Goal: Task Accomplishment & Management: Complete application form

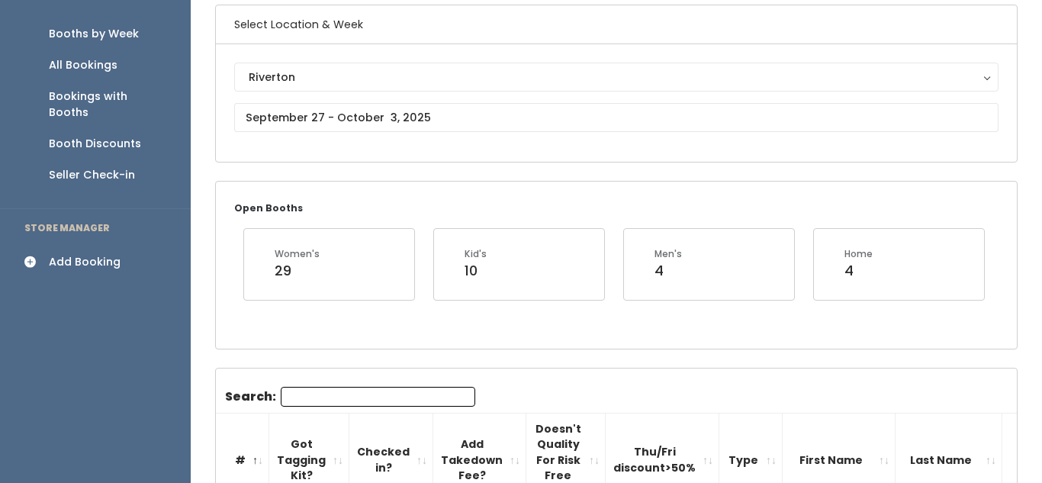
click at [72, 254] on div "Add Booking" at bounding box center [85, 262] width 72 height 16
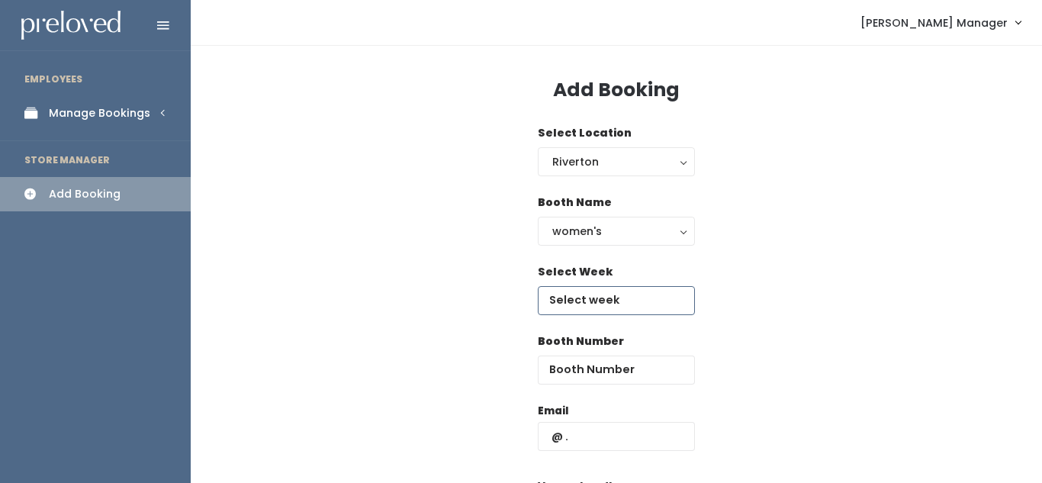
click at [645, 301] on input "text" at bounding box center [616, 300] width 157 height 29
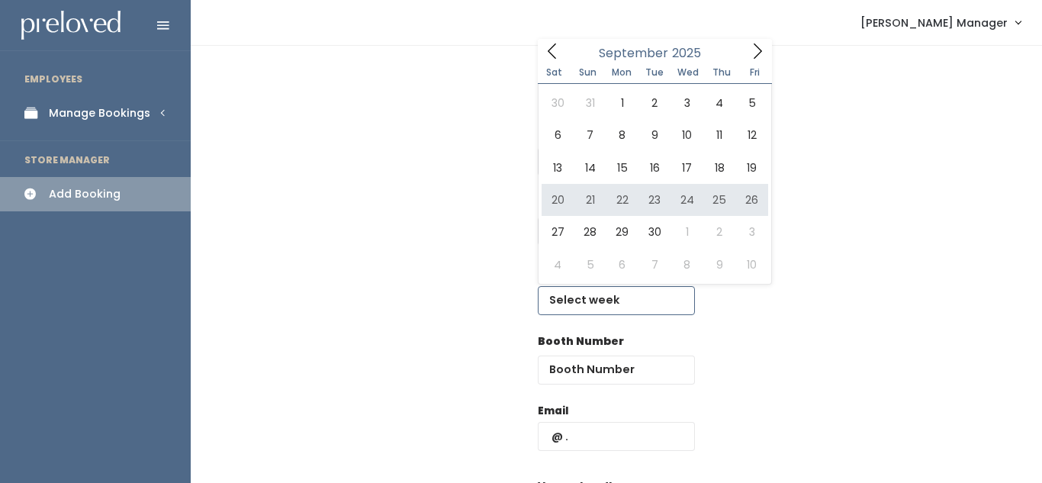
type input "September 20 to September 26"
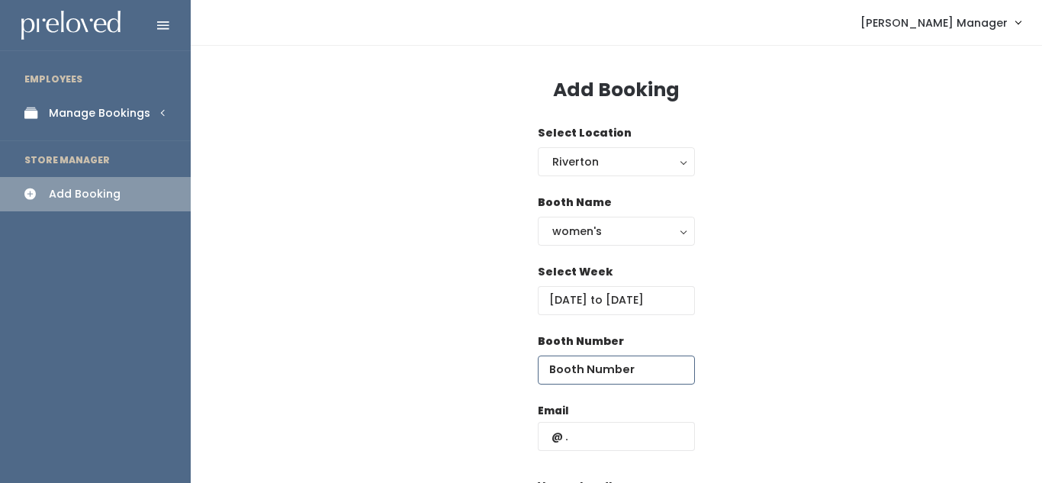
click at [591, 382] on input "number" at bounding box center [616, 369] width 157 height 29
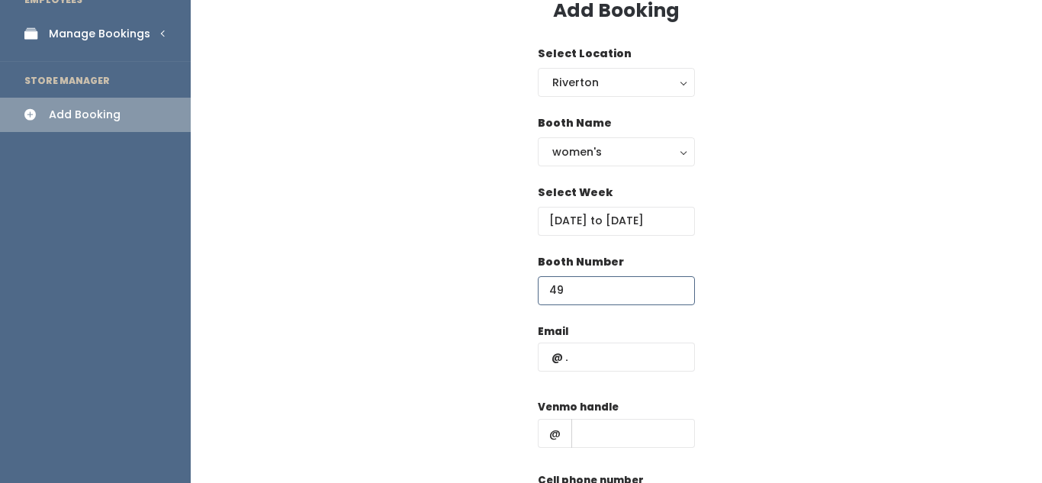
scroll to position [106, 0]
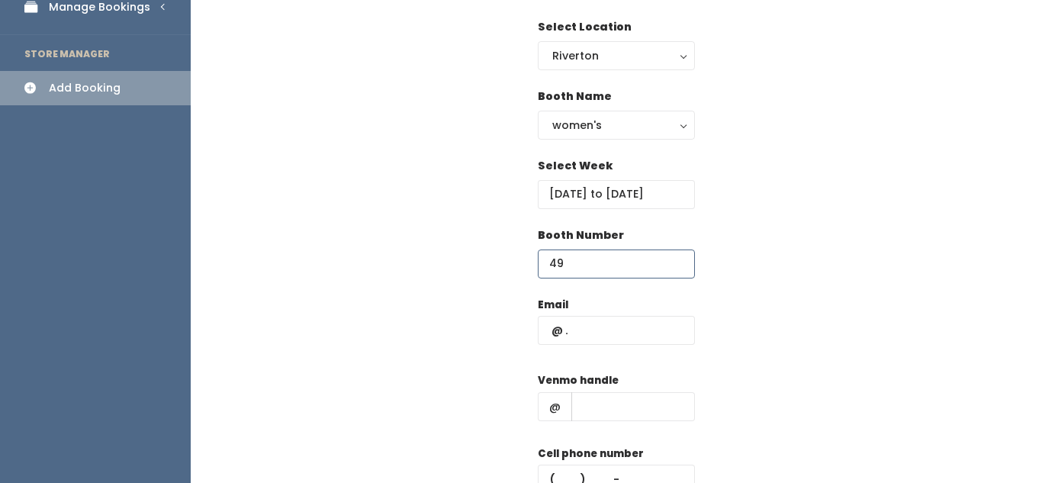
type input "49"
click at [579, 335] on input "text" at bounding box center [616, 330] width 157 height 29
type input "maidmiriamx@gmail.com"
click at [622, 394] on input "text" at bounding box center [633, 406] width 124 height 29
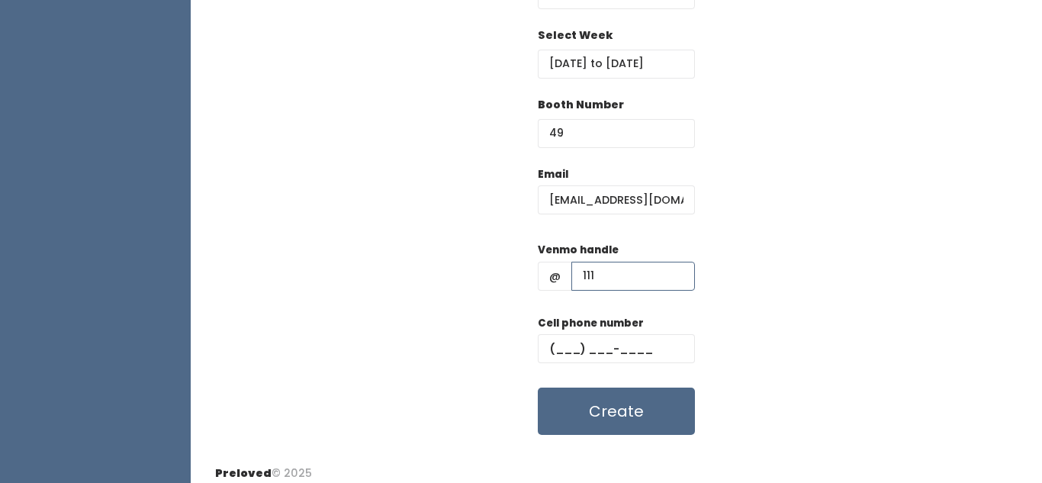
scroll to position [241, 0]
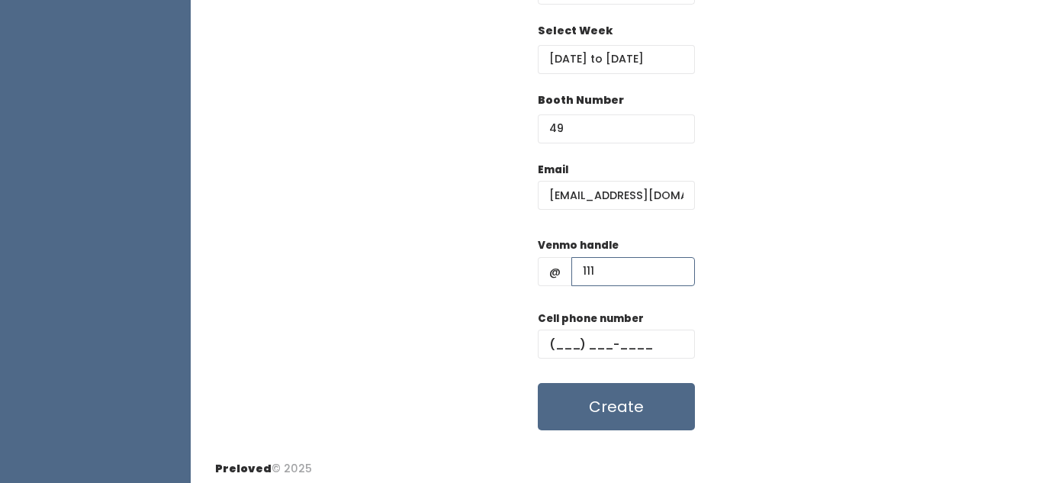
type input "111"
click at [567, 343] on input "text" at bounding box center [616, 344] width 157 height 29
type input "(111) ___-____"
click at [616, 439] on div "Add Booking Select Location Riverton Riverton Booth Name women's kid's home men…" at bounding box center [616, 127] width 851 height 644
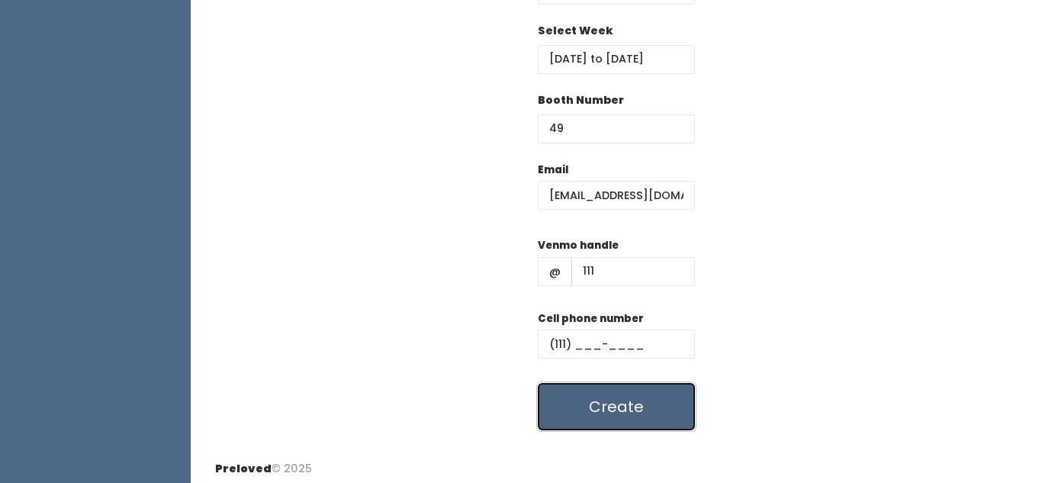
click at [619, 398] on button "Create" at bounding box center [616, 406] width 157 height 47
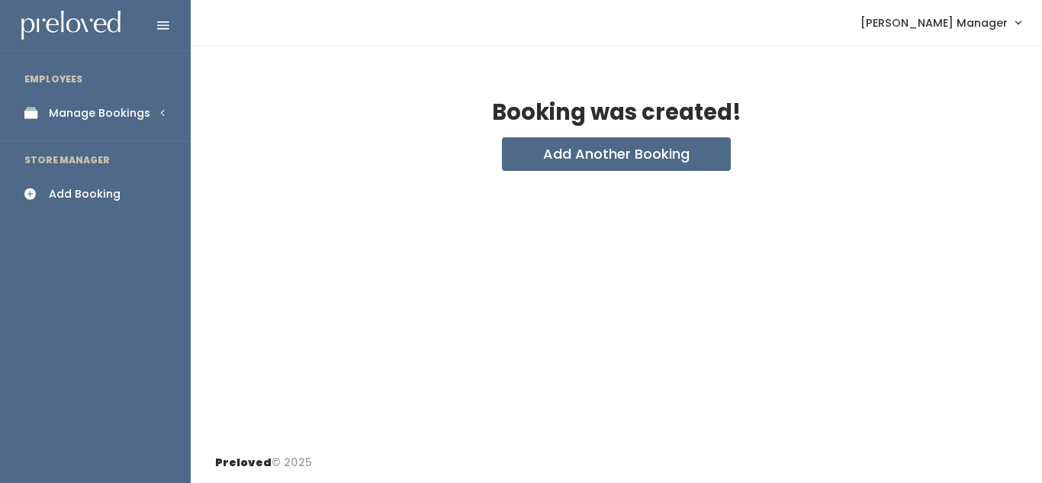
click at [107, 111] on div "Manage Bookings" at bounding box center [99, 113] width 101 height 16
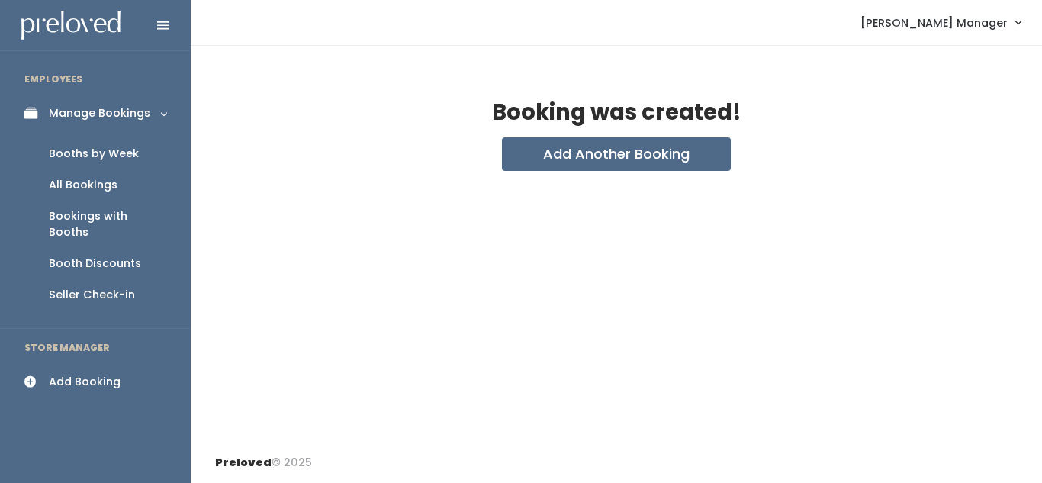
click at [103, 155] on div "Booths by Week" at bounding box center [94, 154] width 90 height 16
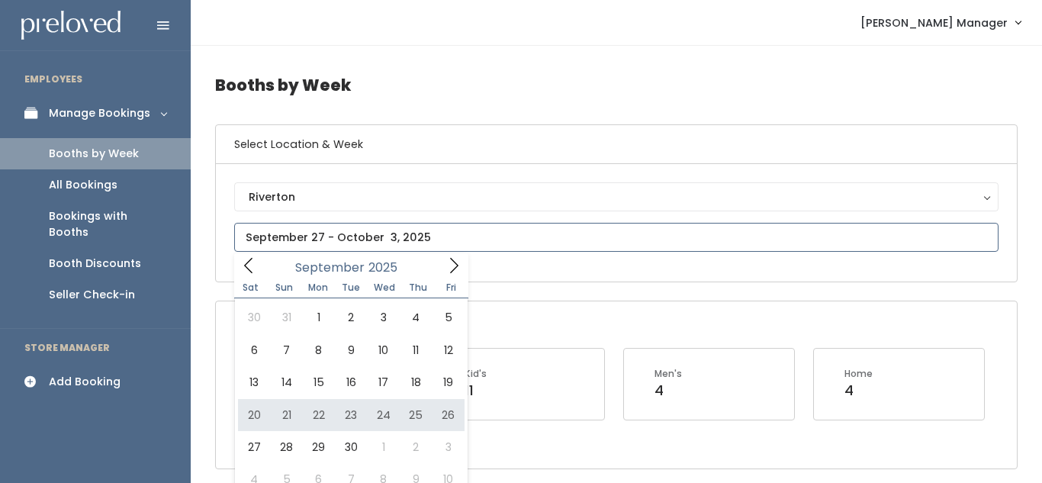
type input "September 20 to September 26"
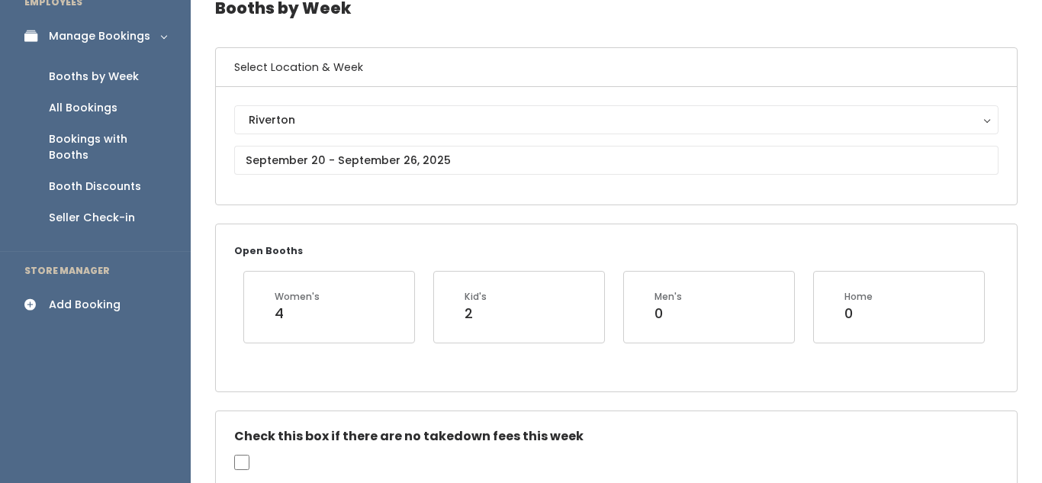
scroll to position [79, 0]
